Goal: Find specific page/section: Find specific page/section

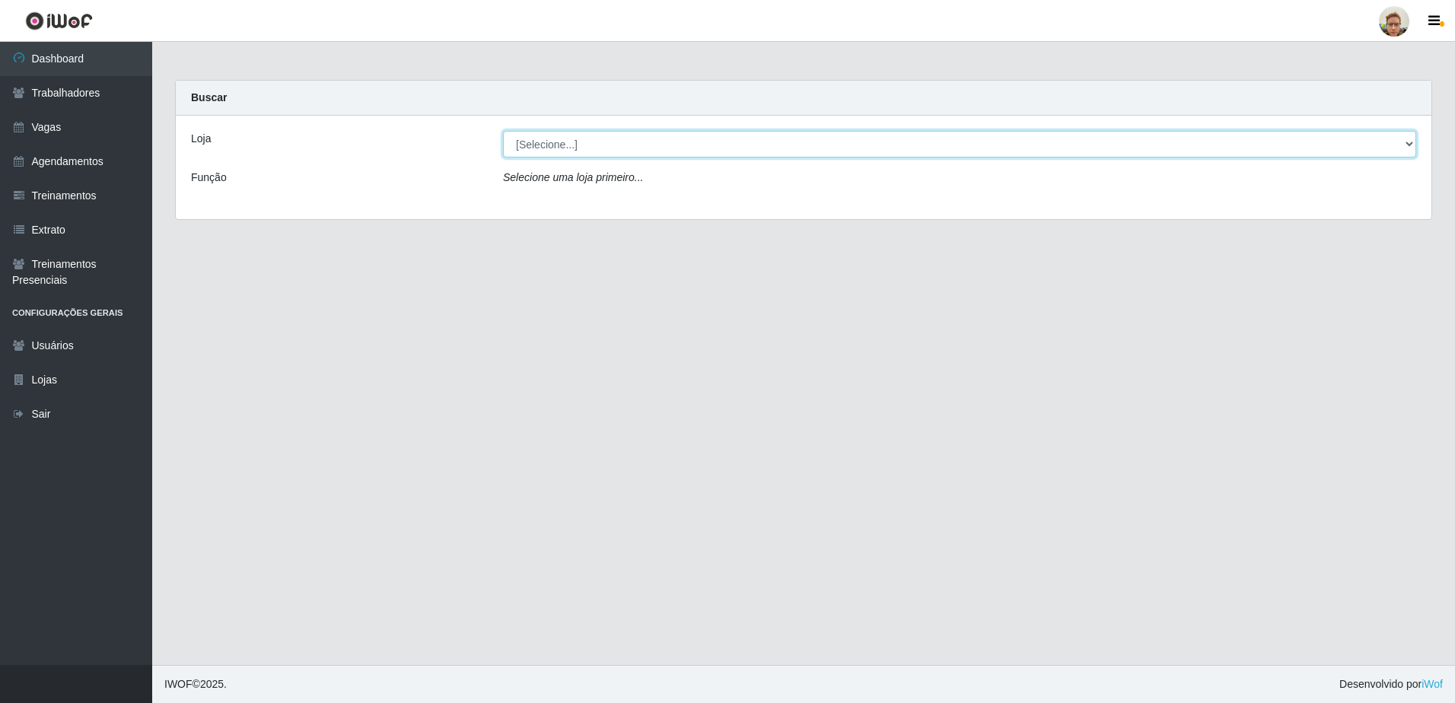
click at [620, 153] on select "[Selecione...] [GEOGRAPHIC_DATA]" at bounding box center [959, 144] width 913 height 27
select select "168"
click at [503, 131] on select "[Selecione...] [GEOGRAPHIC_DATA]" at bounding box center [959, 144] width 913 height 27
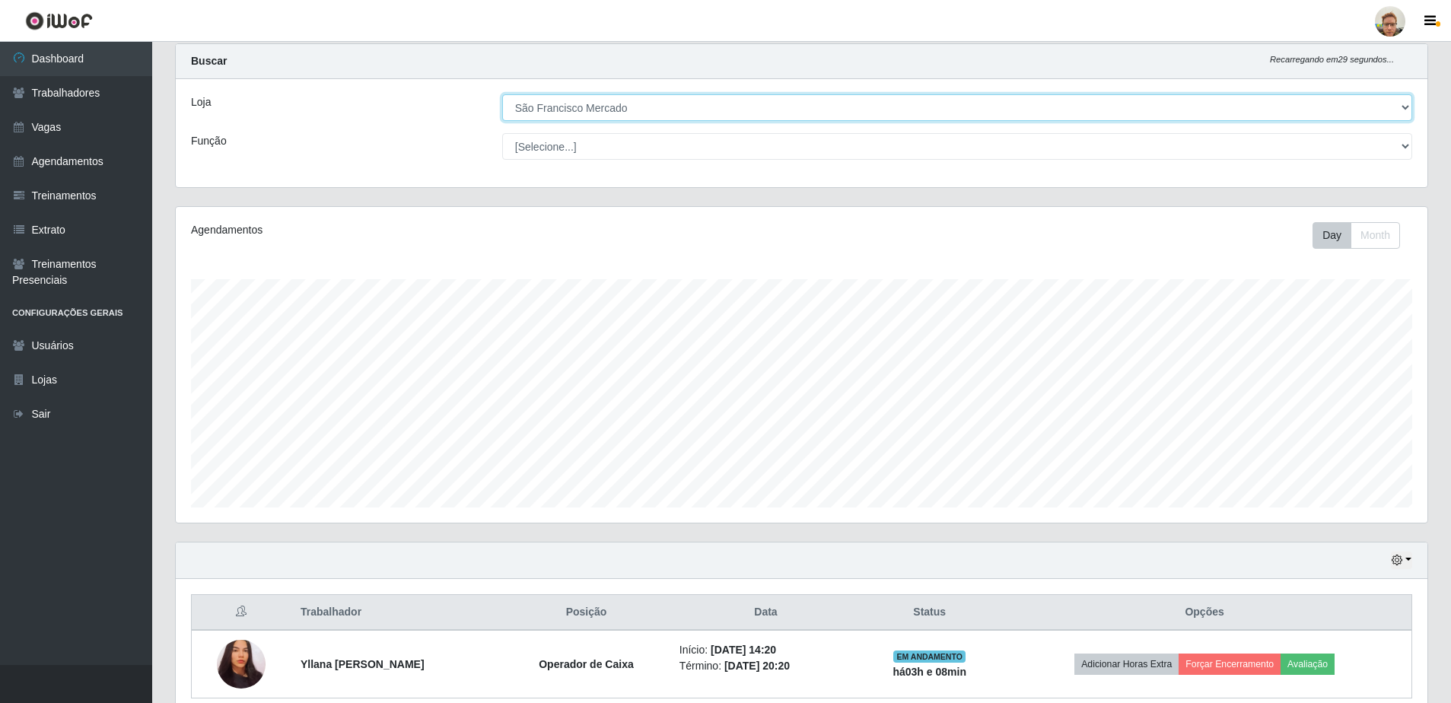
scroll to position [104, 0]
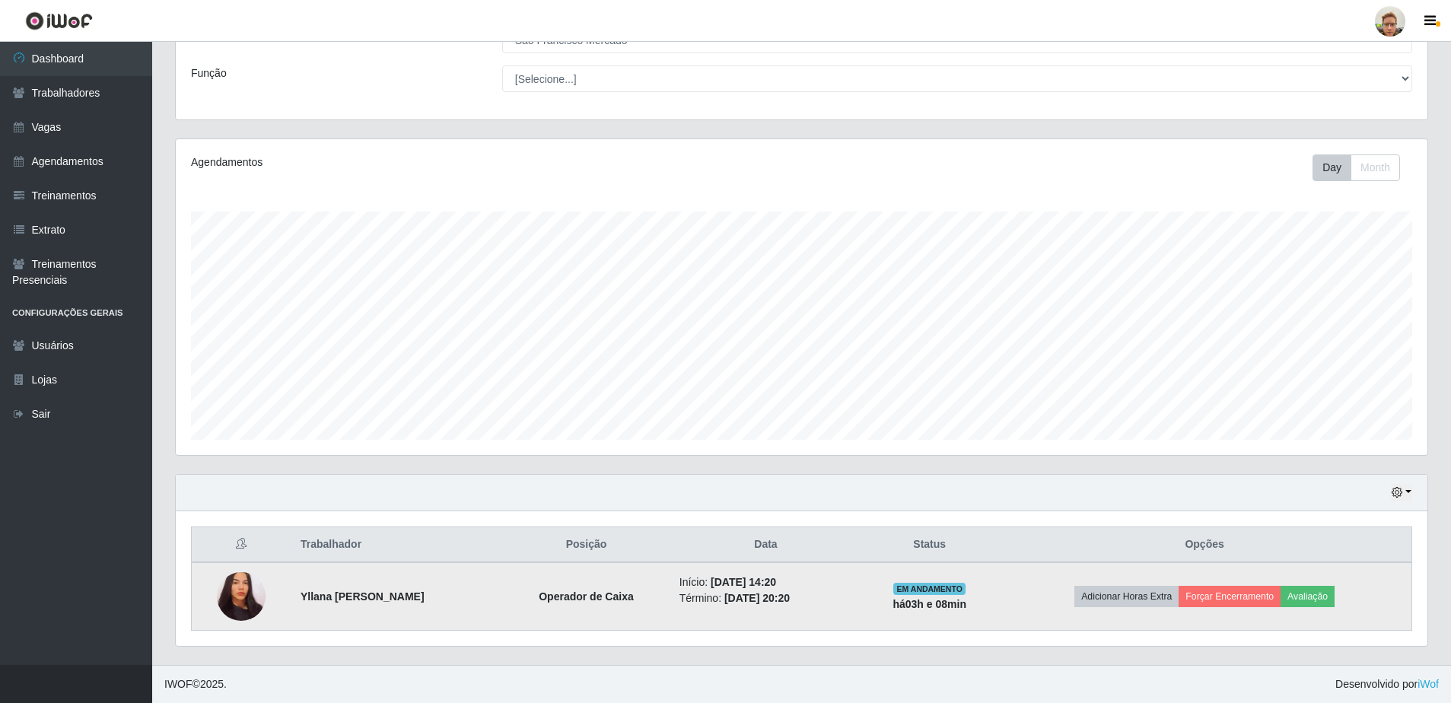
click at [244, 588] on img at bounding box center [241, 597] width 49 height 53
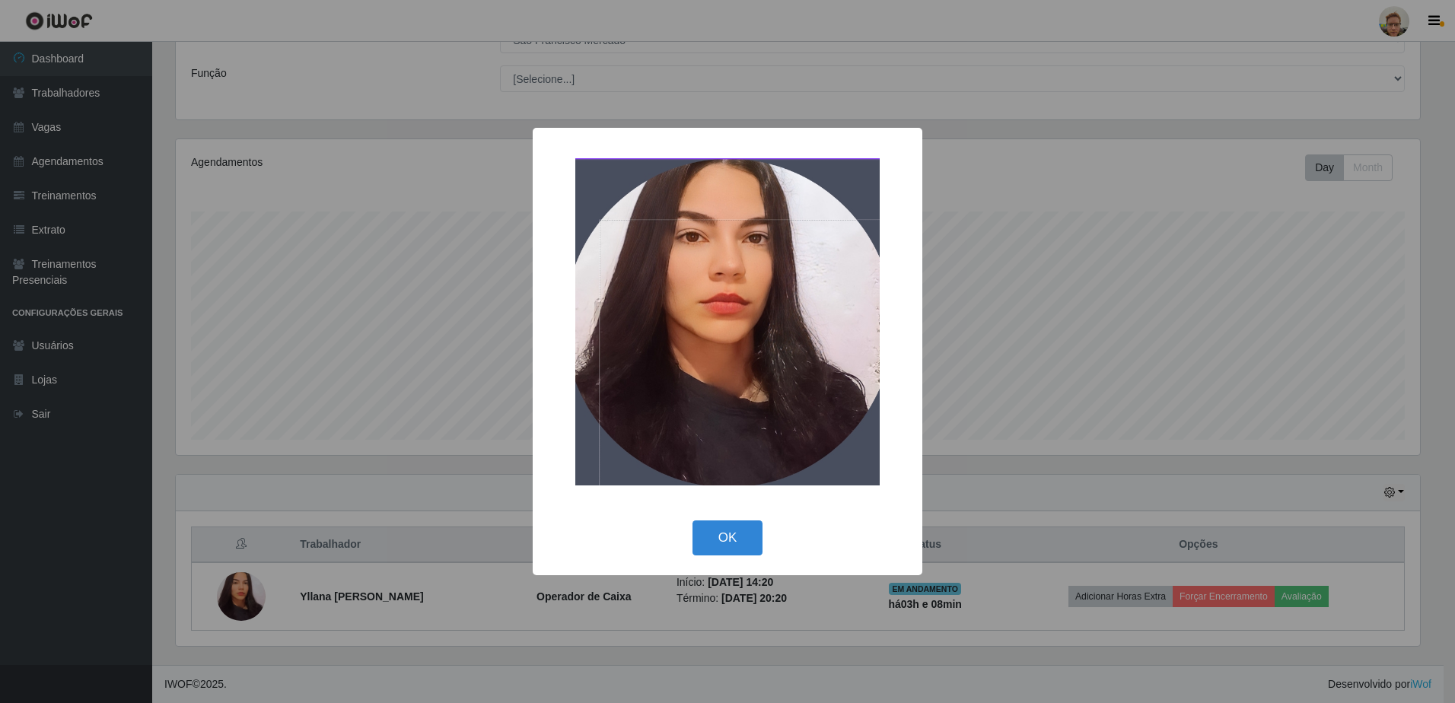
click at [454, 424] on div "× OK Cancel" at bounding box center [727, 351] width 1455 height 703
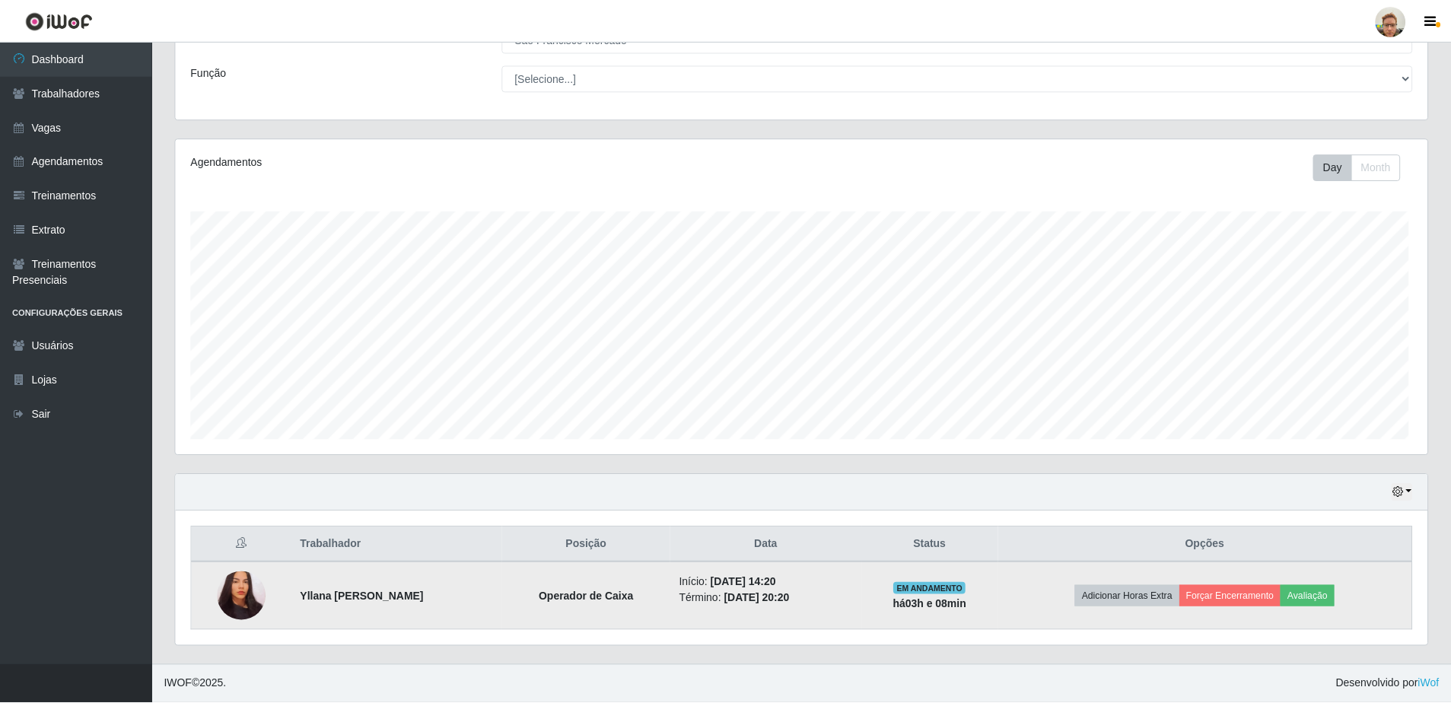
scroll to position [316, 1252]
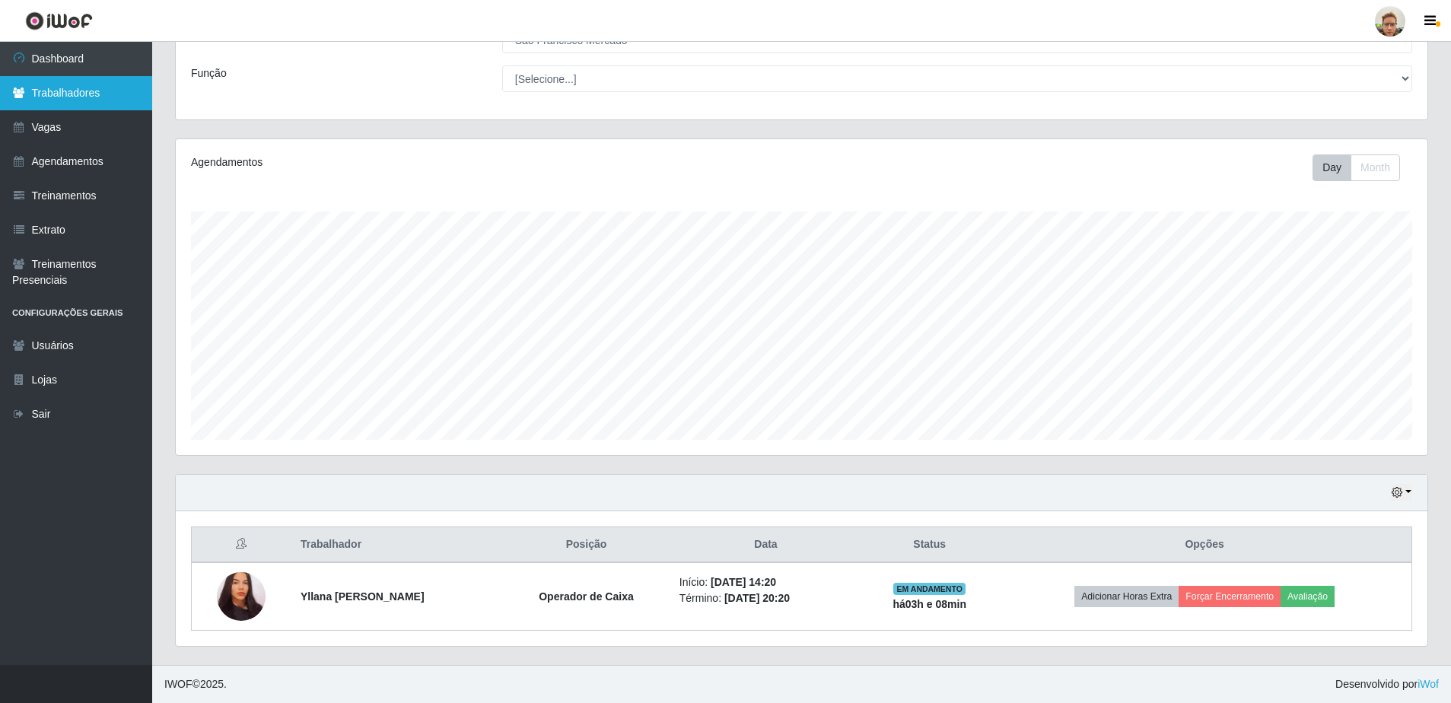
click at [53, 92] on link "Trabalhadores" at bounding box center [76, 93] width 152 height 34
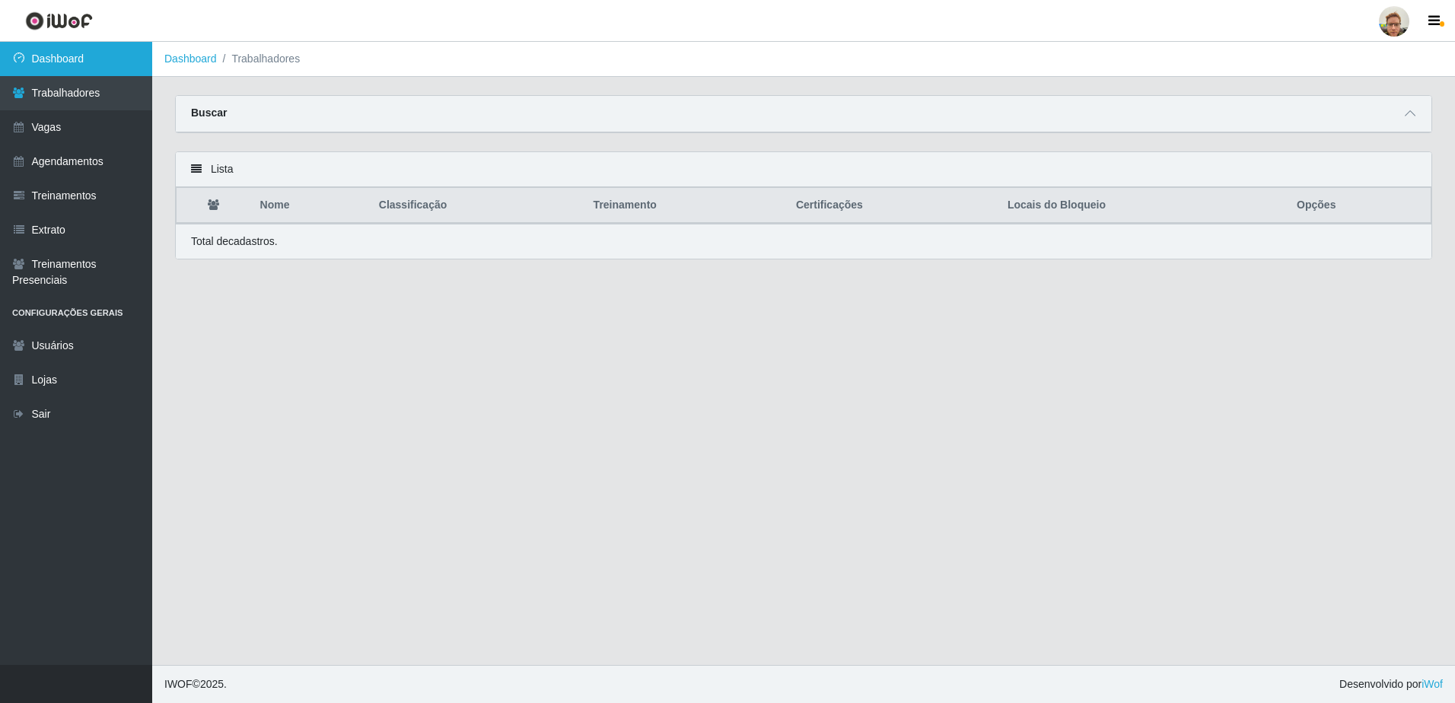
click at [62, 70] on link "Dashboard" at bounding box center [76, 59] width 152 height 34
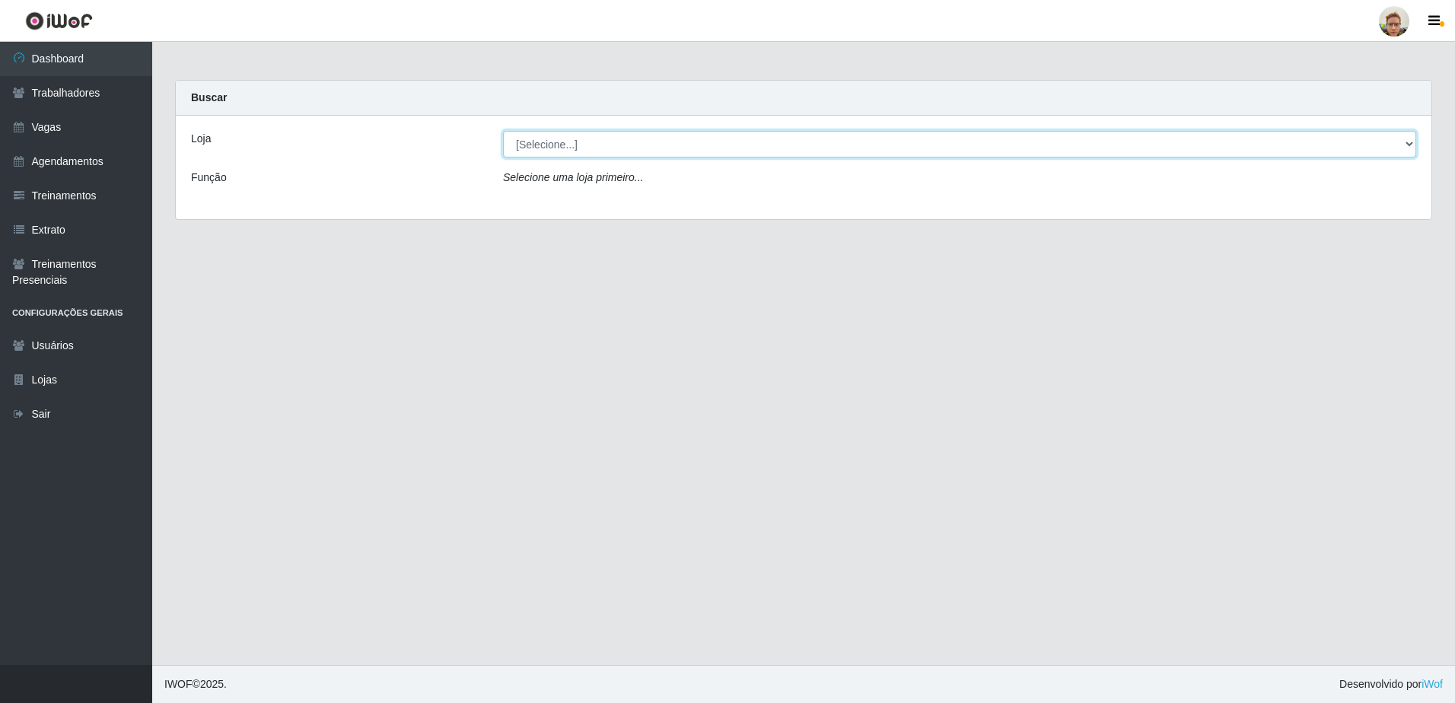
drag, startPoint x: 532, startPoint y: 148, endPoint x: 533, endPoint y: 158, distance: 9.9
click at [532, 148] on select "[Selecione...] [GEOGRAPHIC_DATA]" at bounding box center [959, 144] width 913 height 27
select select "168"
click at [503, 131] on select "[Selecione...] [GEOGRAPHIC_DATA]" at bounding box center [959, 144] width 913 height 27
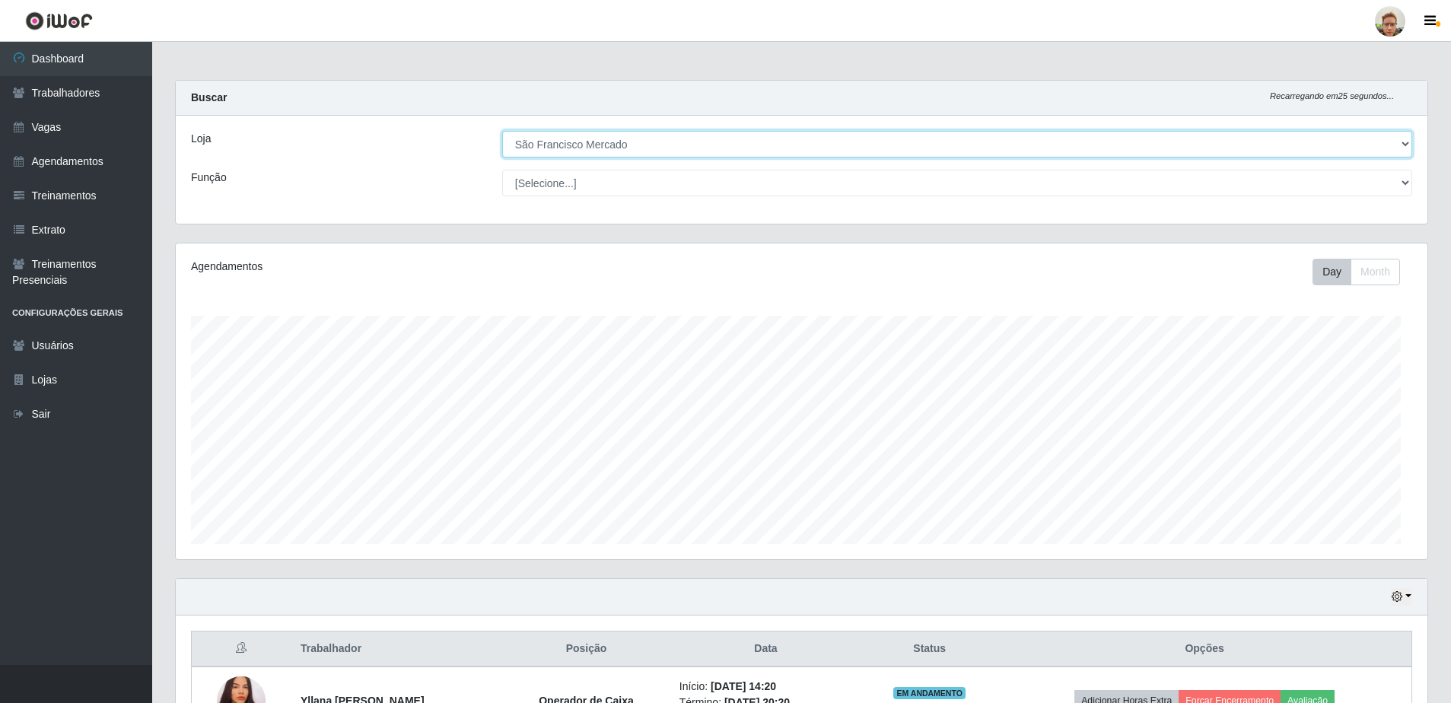
scroll to position [316, 1252]
